Goal: Task Accomplishment & Management: Complete application form

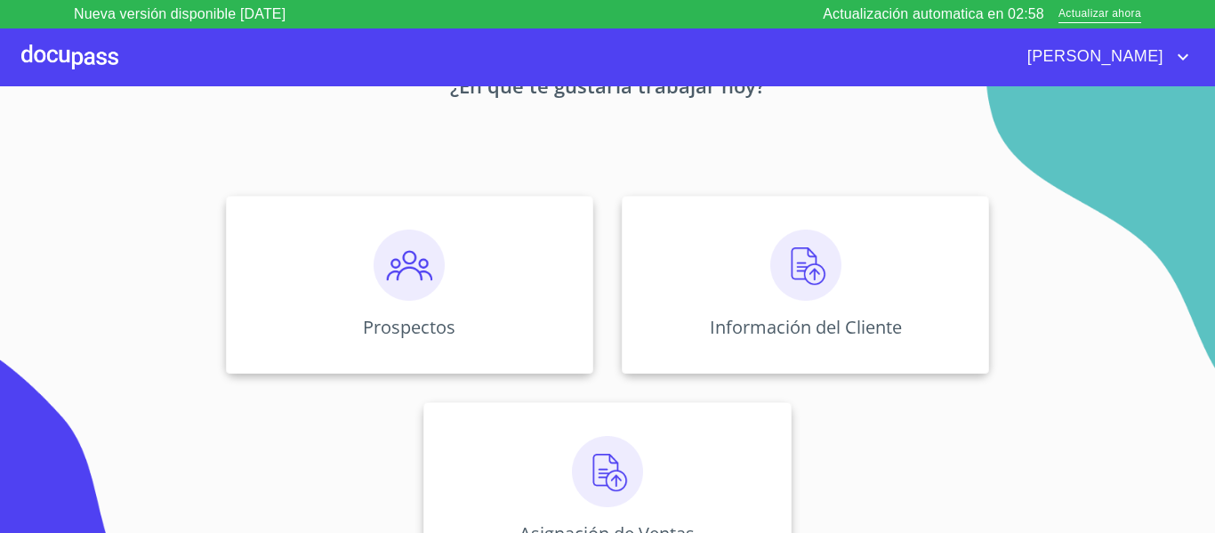
scroll to position [155, 0]
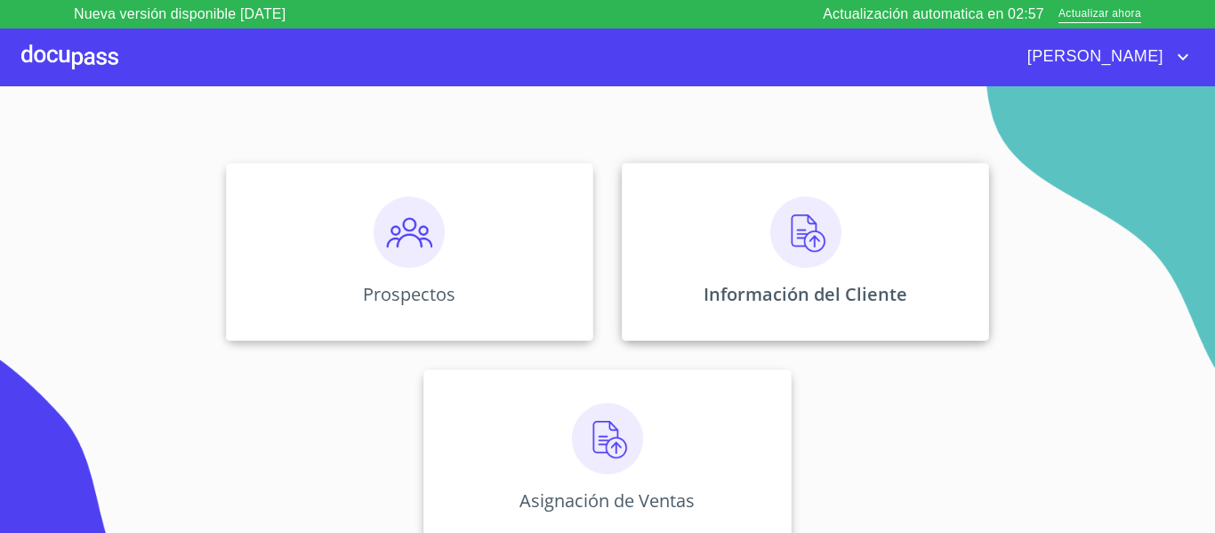
click at [834, 263] on img at bounding box center [805, 232] width 71 height 71
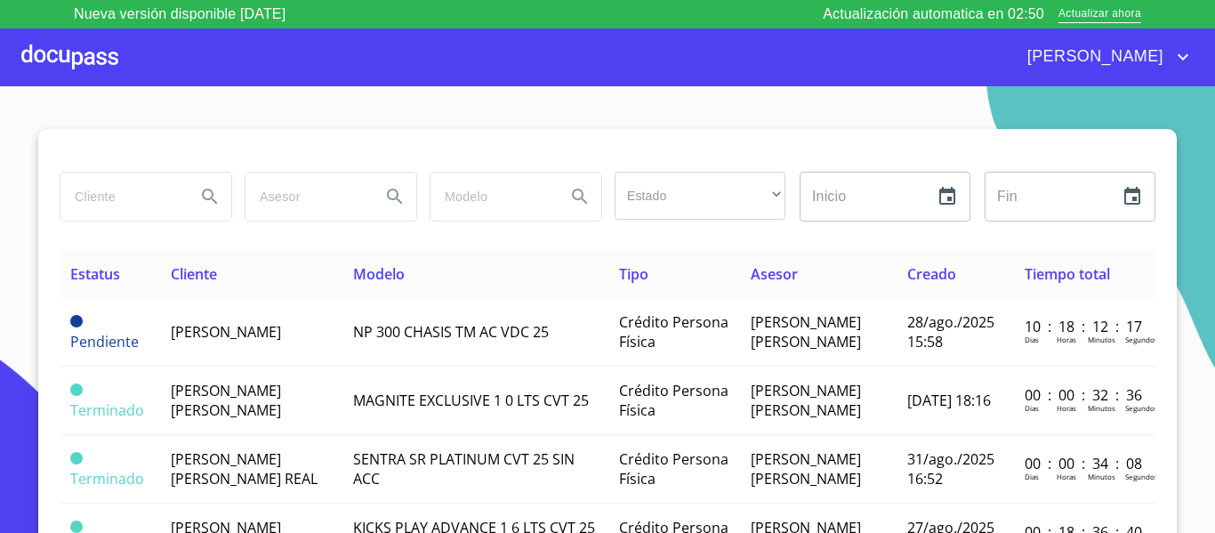
scroll to position [34, 0]
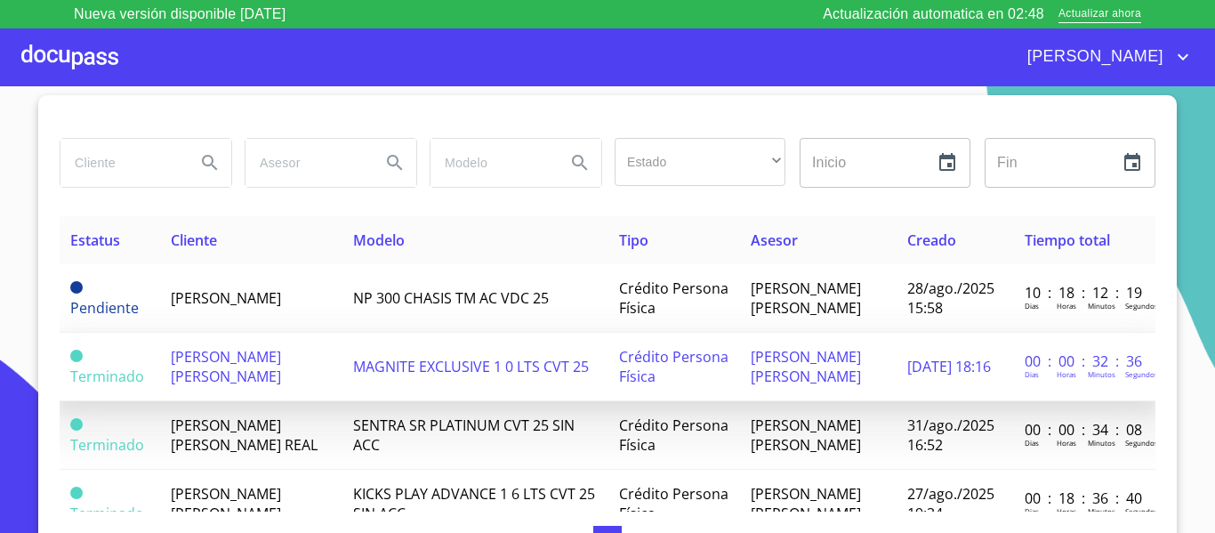
click at [183, 373] on td "[PERSON_NAME] [PERSON_NAME]" at bounding box center [251, 367] width 182 height 68
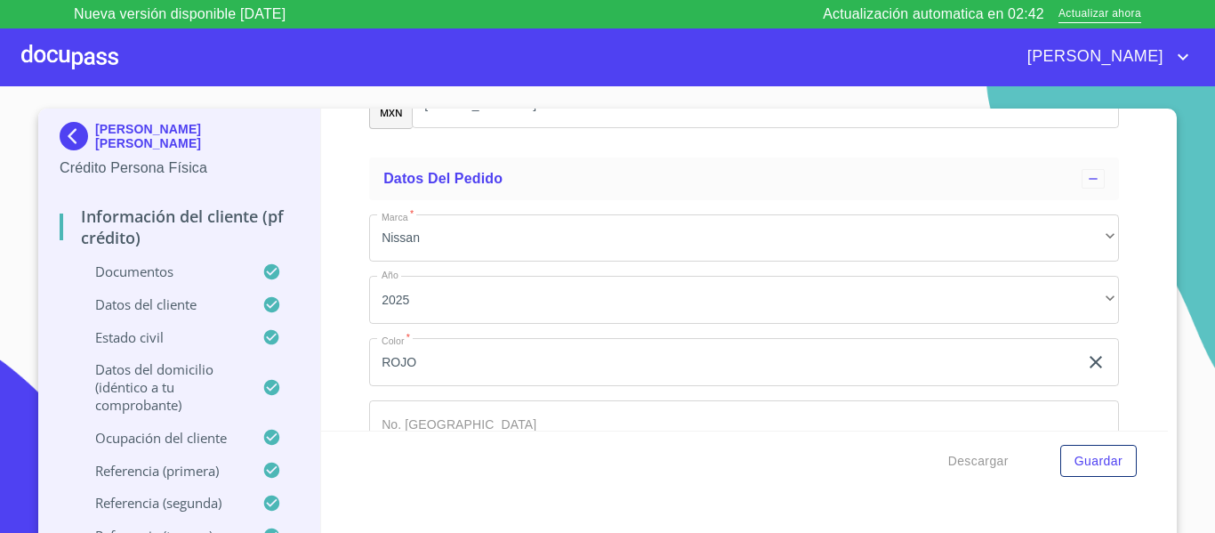
scroll to position [10816, 0]
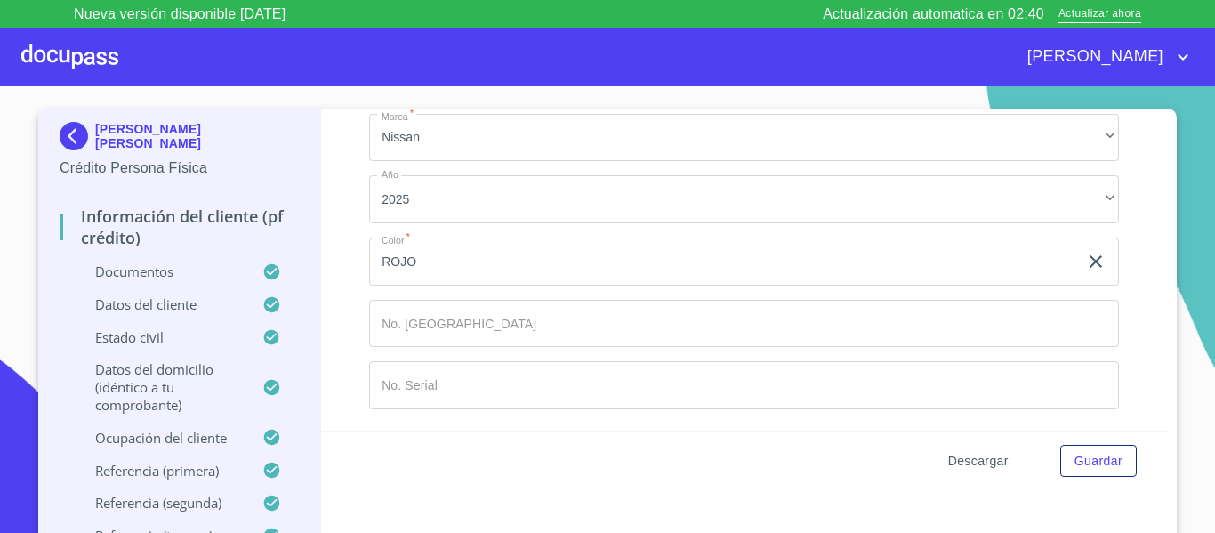
click at [975, 467] on span "Descargar" at bounding box center [978, 461] width 60 height 22
click at [1180, 57] on icon "account of current user" at bounding box center [1183, 57] width 11 height 6
click at [1164, 71] on li "Salir" at bounding box center [1165, 57] width 58 height 32
